Goal: Task Accomplishment & Management: Complete application form

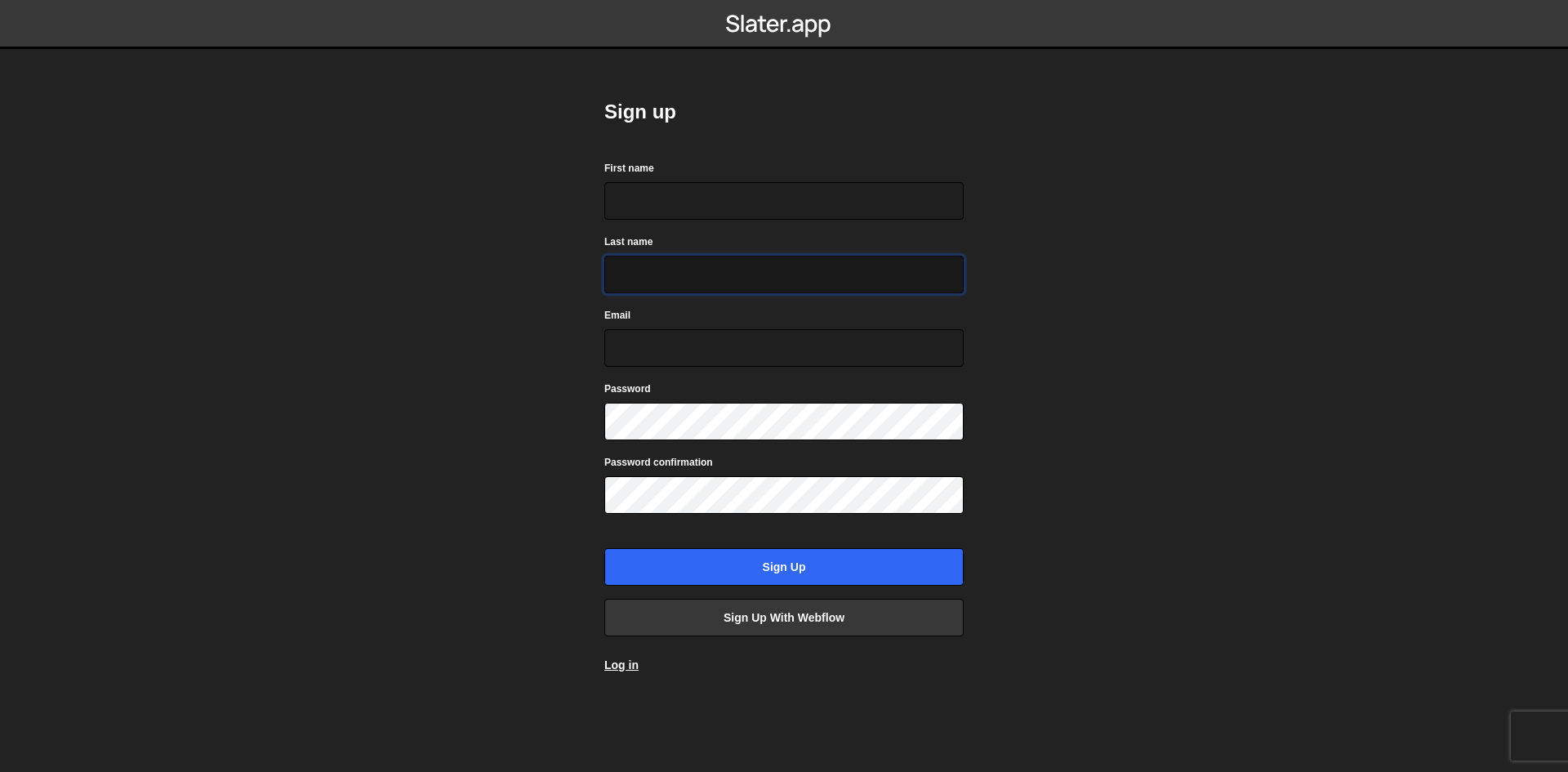
drag, startPoint x: 759, startPoint y: 256, endPoint x: 740, endPoint y: 228, distance: 33.8
click at [761, 256] on input "Last name" at bounding box center [784, 275] width 359 height 37
click at [700, 203] on input "First name" at bounding box center [784, 201] width 359 height 37
type input "Abdul"
type input "Rehman"
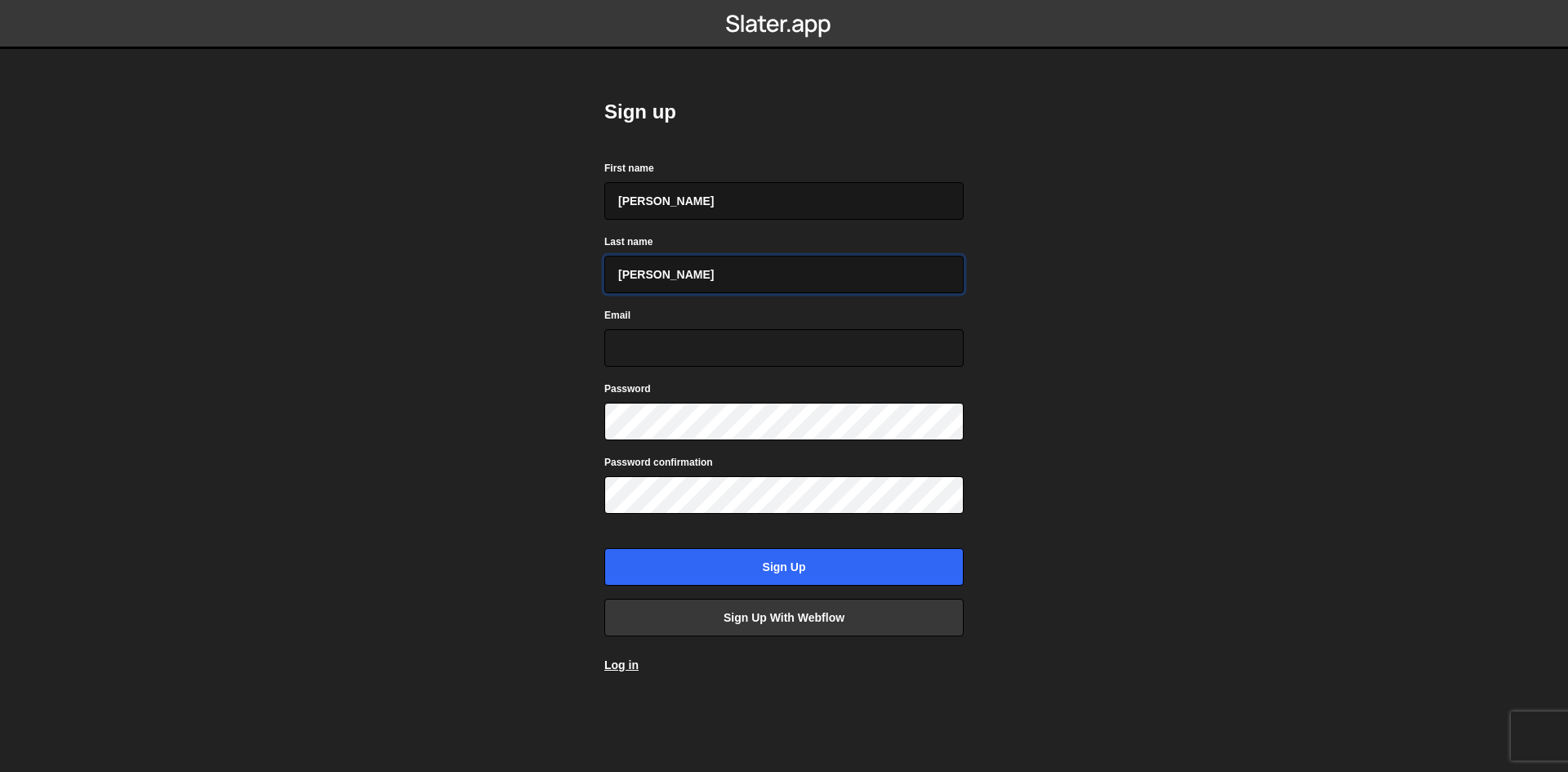
type input "[EMAIL_ADDRESS][DOMAIN_NAME]"
click at [753, 440] on form "First name Abdul Last name Rehman Email redandwhite699@gmail.com Password Passw…" at bounding box center [784, 372] width 359 height 427
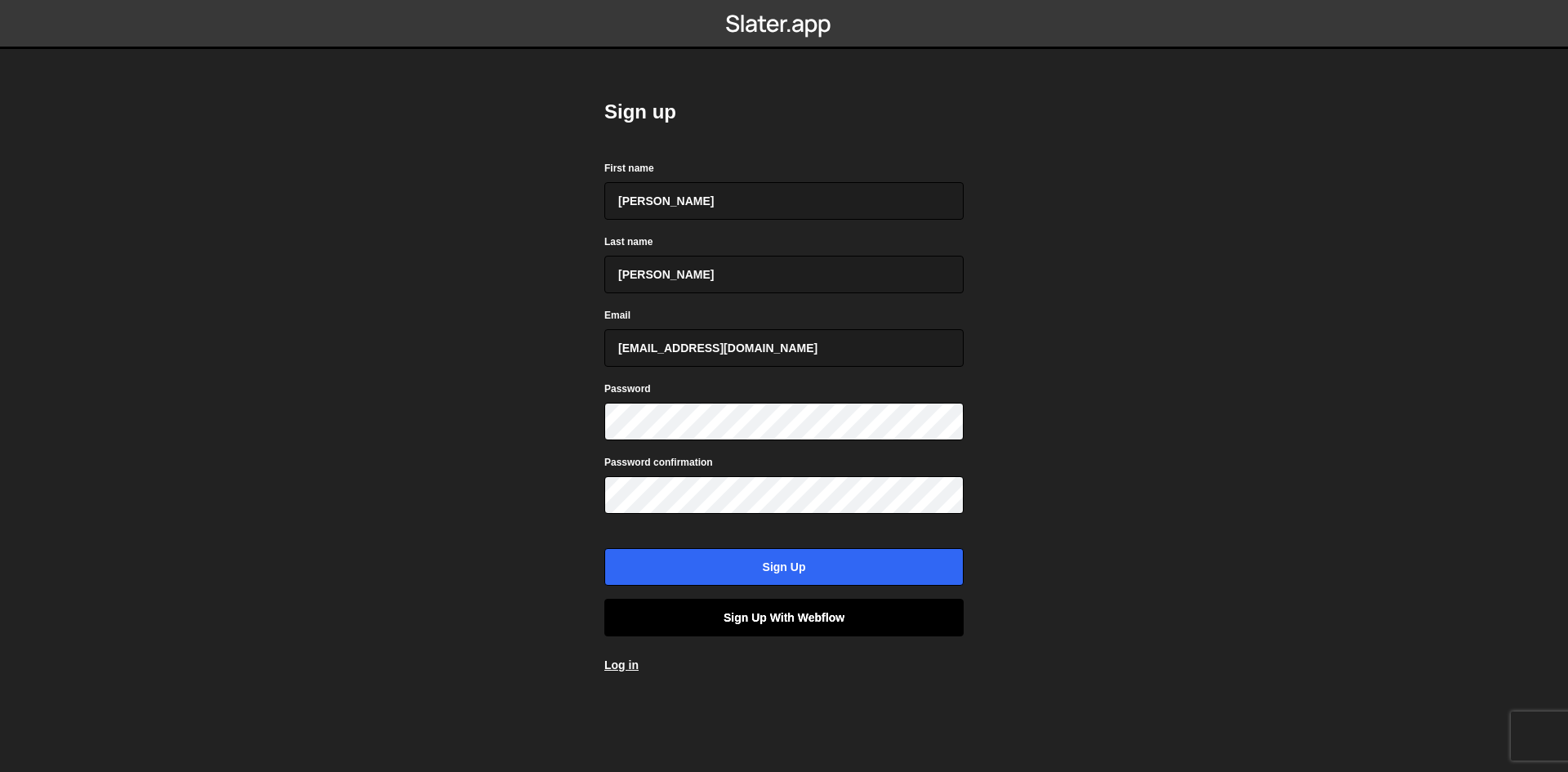
click at [804, 622] on link "Sign up with Webflow" at bounding box center [784, 617] width 359 height 37
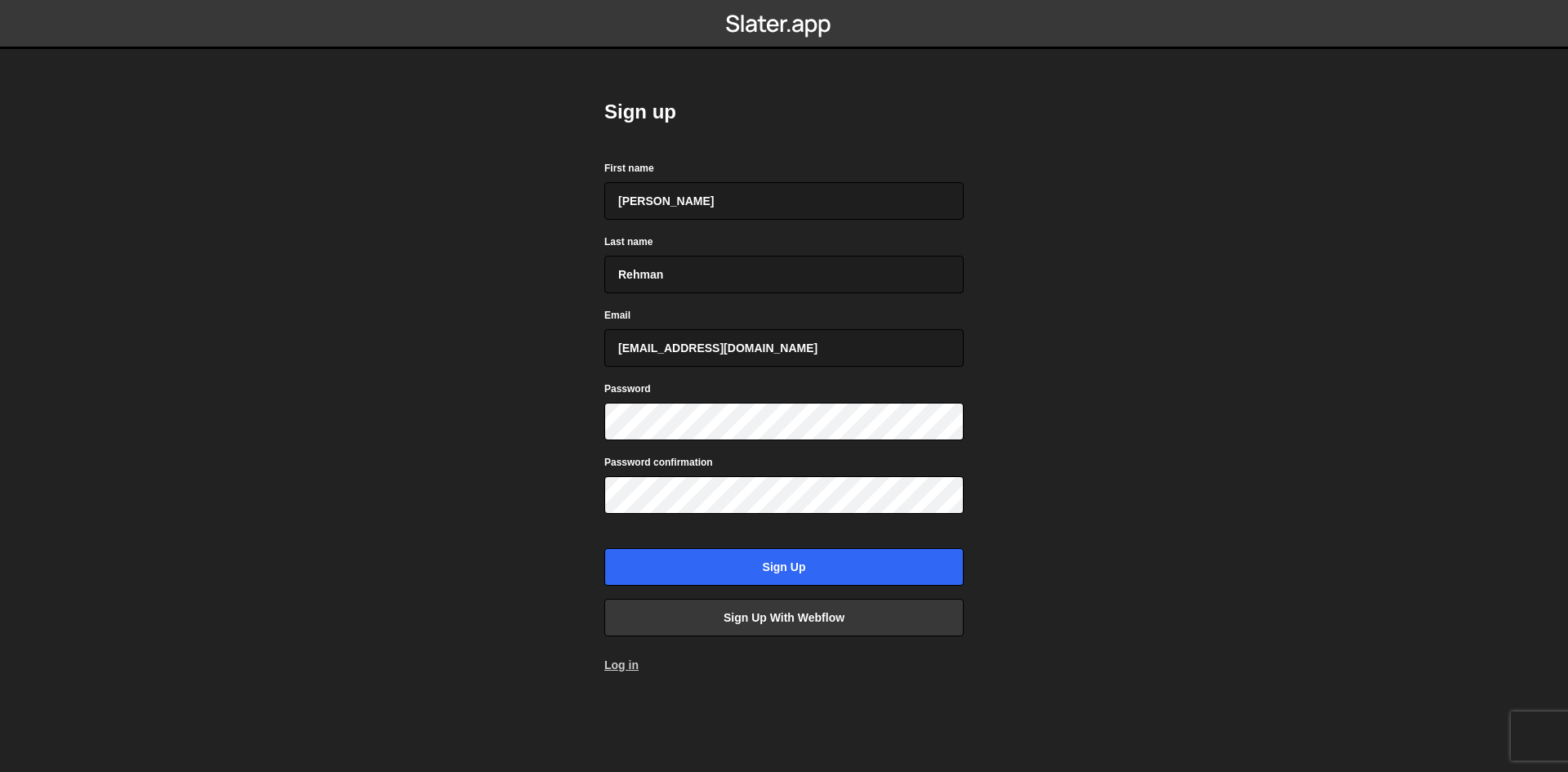
click at [616, 670] on link "Log in" at bounding box center [621, 665] width 34 height 13
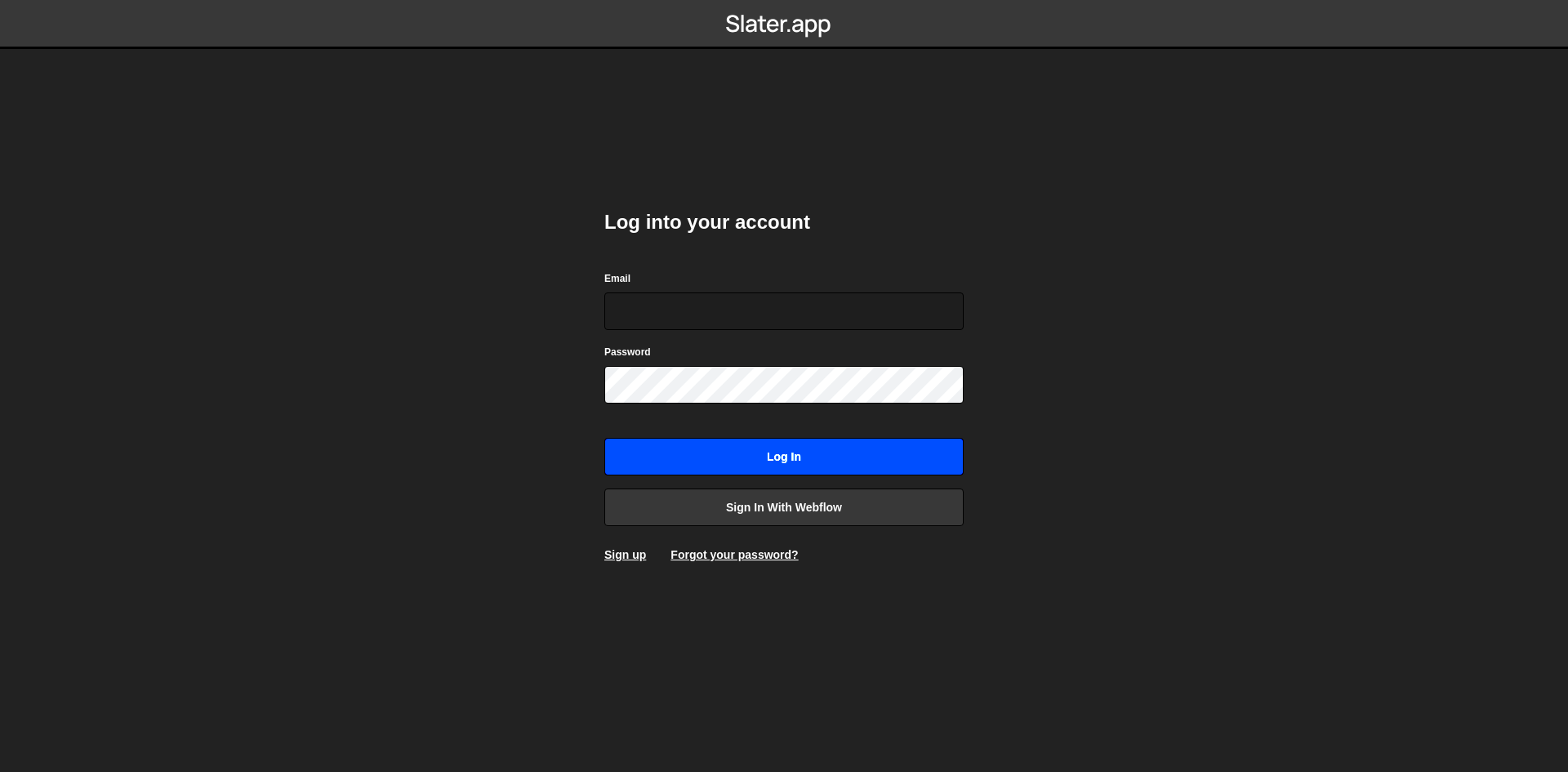
type input "[EMAIL_ADDRESS][DOMAIN_NAME]"
click at [787, 463] on input "Log in" at bounding box center [784, 456] width 359 height 37
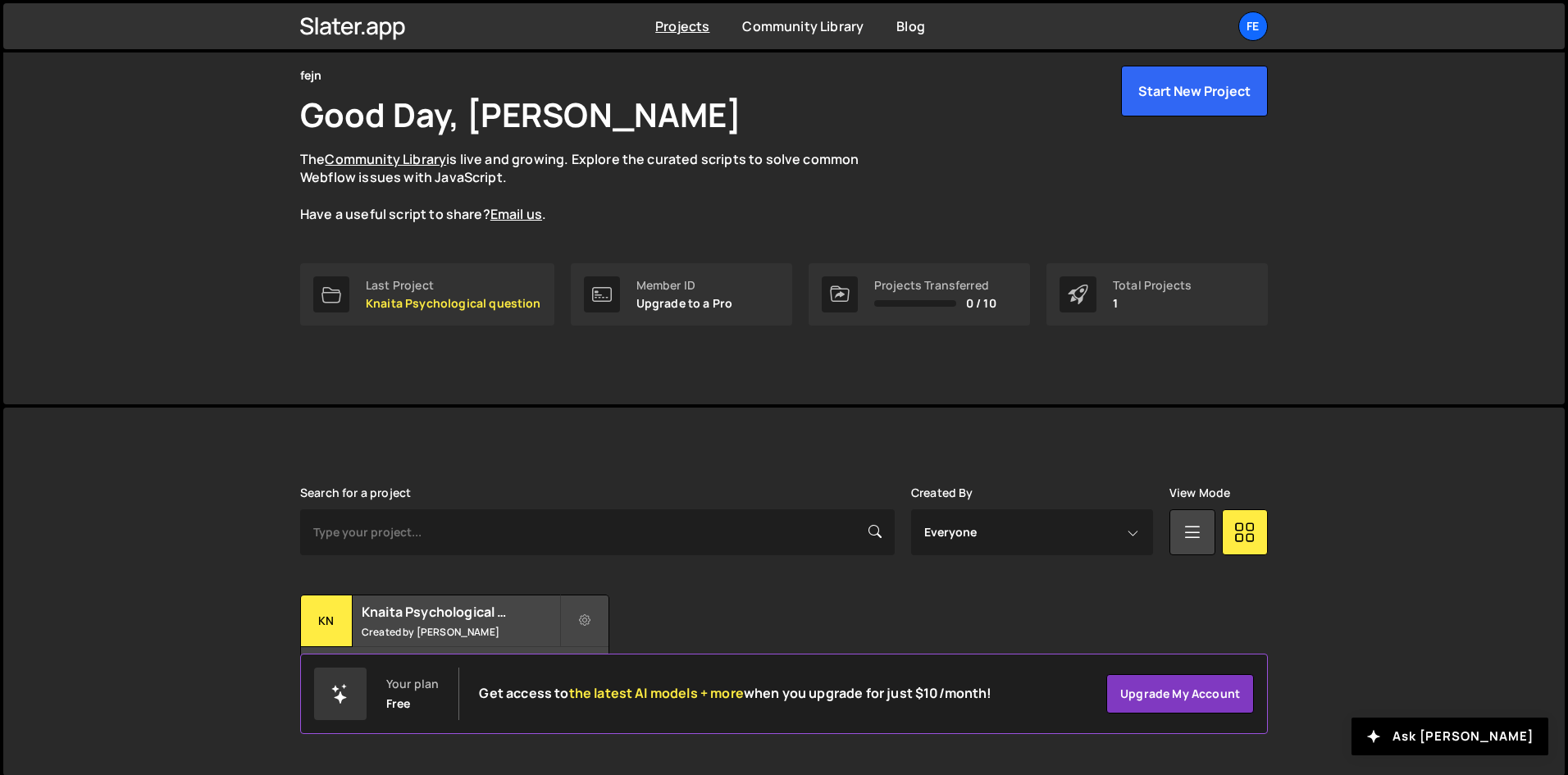
scroll to position [70, 0]
